Goal: Transaction & Acquisition: Purchase product/service

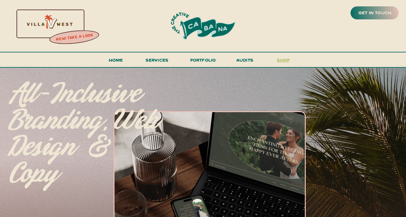
click at [274, 58] on h3 "shop" at bounding box center [283, 61] width 30 height 11
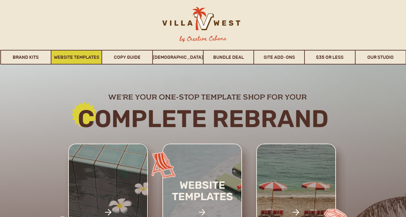
click at [75, 60] on link "Website Templates" at bounding box center [76, 57] width 50 height 15
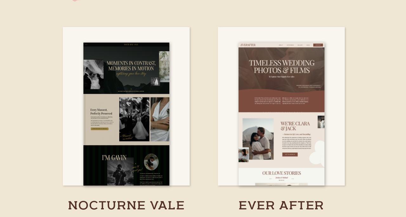
scroll to position [2026, 0]
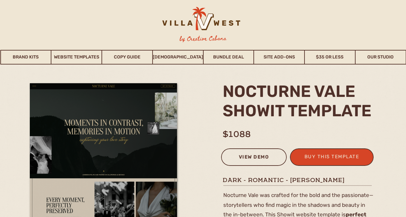
click at [254, 160] on div "view demo" at bounding box center [253, 158] width 57 height 10
